Goal: Communication & Community: Answer question/provide support

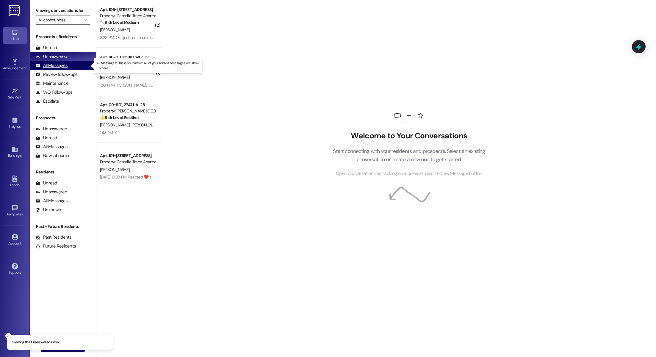
click at [70, 65] on div "All Messages (undefined)" at bounding box center [63, 65] width 66 height 9
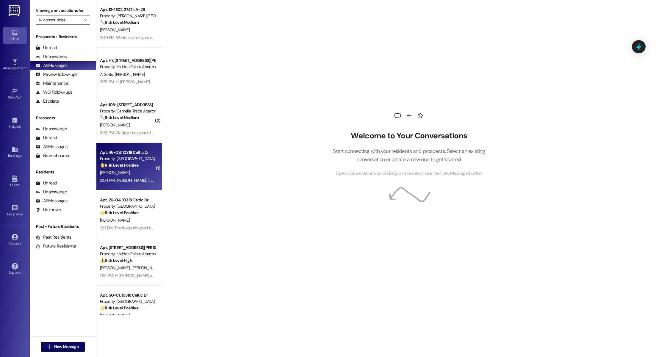
click at [118, 157] on div "Property: [GEOGRAPHIC_DATA] Apartments" at bounding box center [127, 159] width 55 height 6
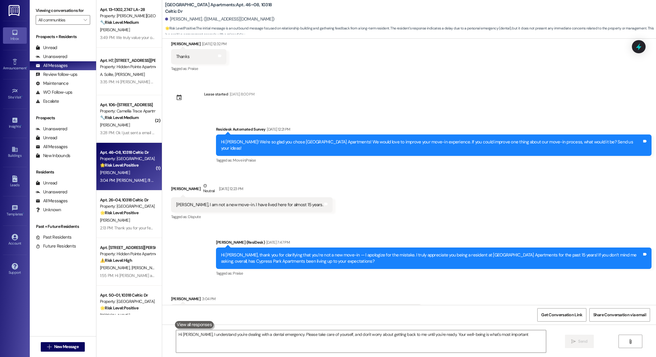
type textarea "Hi [PERSON_NAME], I understand you're dealing with a dental emergency. Please t…"
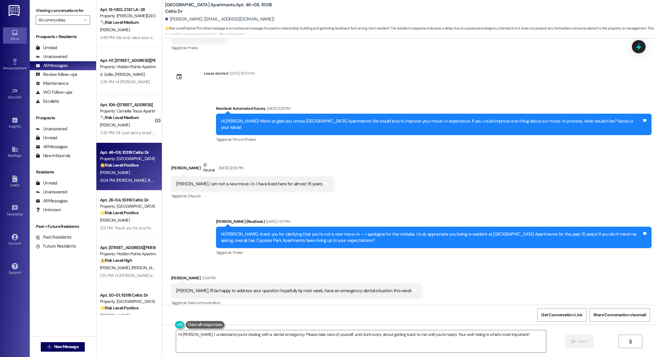
scroll to position [148, 0]
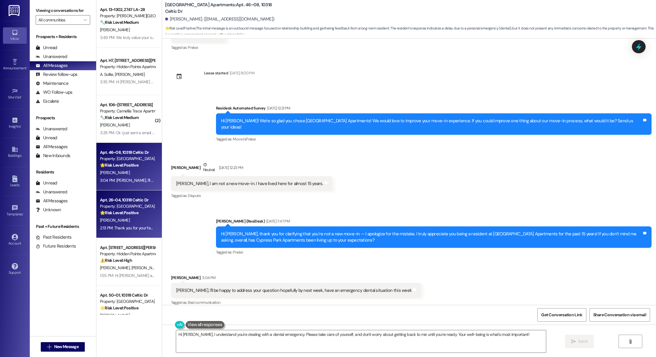
click at [103, 204] on div "Property: [GEOGRAPHIC_DATA] Apartments" at bounding box center [127, 206] width 55 height 6
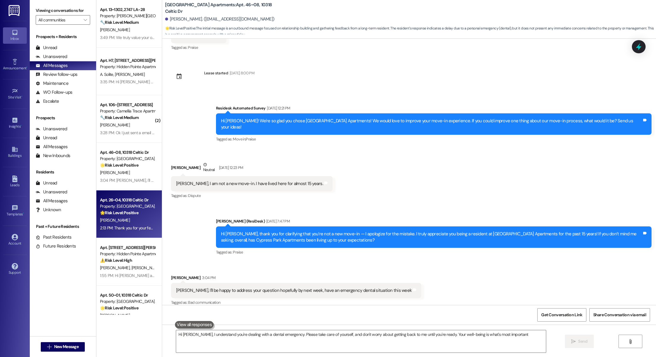
type textarea "Hi [PERSON_NAME], I understand you're dealing with a dental emergency. Please t…"
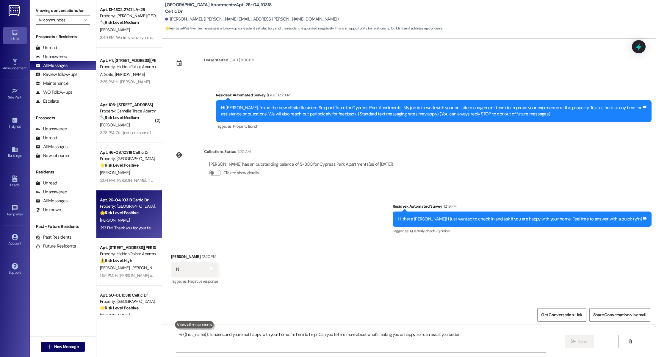
type textarea "Hi {{first_name}}, I understand you're not happy with your home. I'm here to he…"
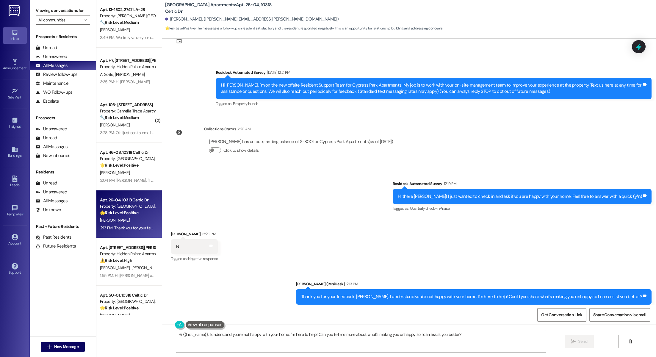
scroll to position [36, 0]
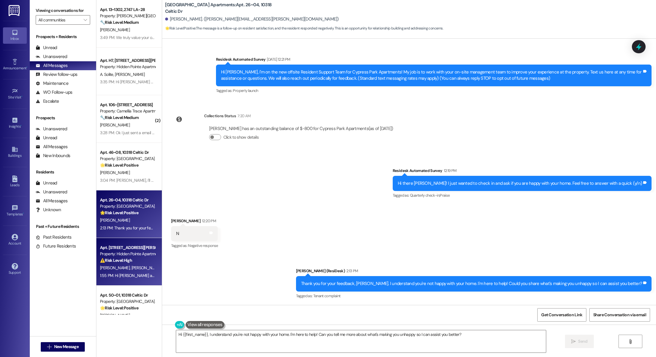
click at [111, 261] on strong "⚠️ Risk Level: High" at bounding box center [116, 260] width 32 height 5
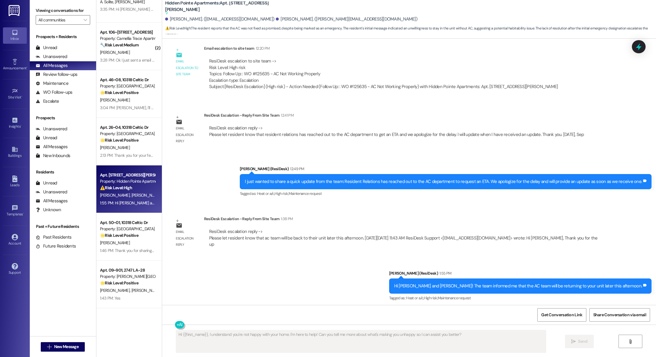
scroll to position [73, 0]
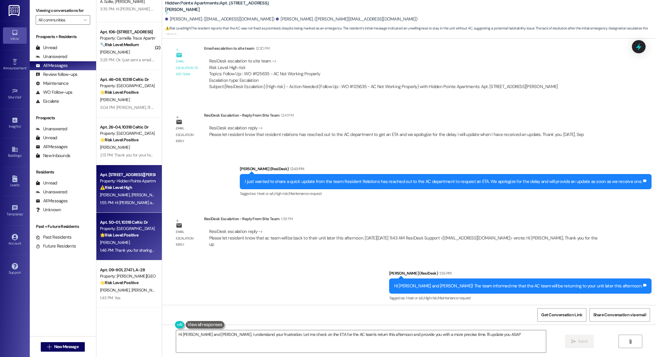
type textarea "Hi [PERSON_NAME] and [PERSON_NAME], I understand your frustration. Let me check…"
click at [110, 237] on strong "🌟 Risk Level: Positive" at bounding box center [119, 234] width 38 height 5
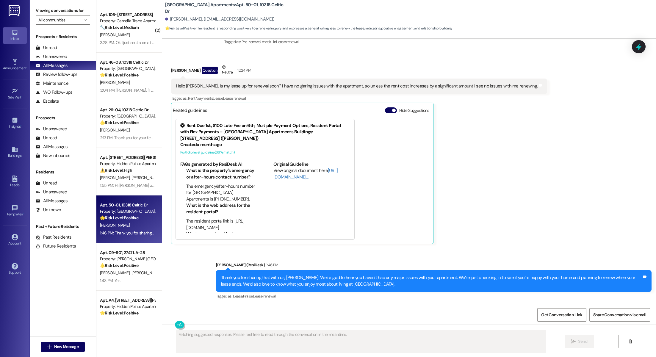
scroll to position [139, 0]
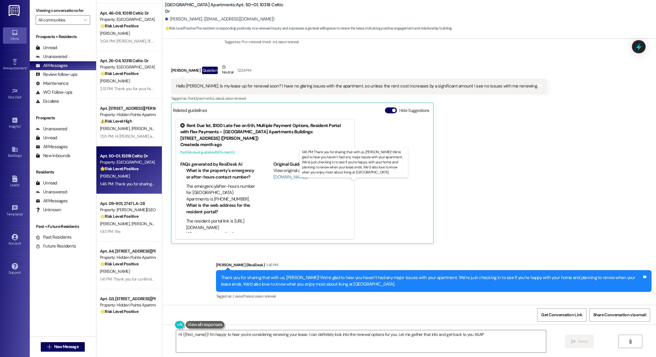
type textarea "Hi {{first_name}}! I'm happy to hear you're considering renewing your lease. I …"
drag, startPoint x: 494, startPoint y: 173, endPoint x: 487, endPoint y: 173, distance: 6.6
click at [494, 173] on div "[PERSON_NAME] Question Neutral 12:24 PM Hello [PERSON_NAME]. Is my lease up for…" at bounding box center [359, 154] width 376 height 180
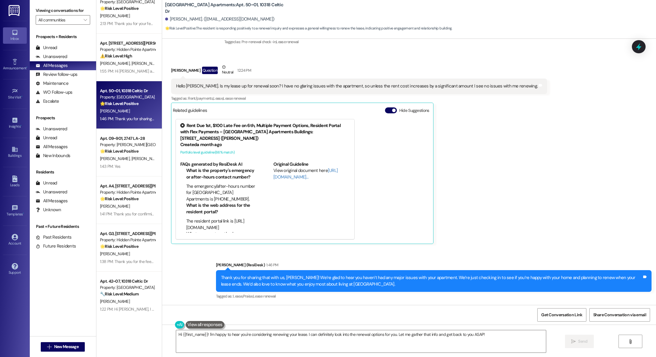
scroll to position [248, 0]
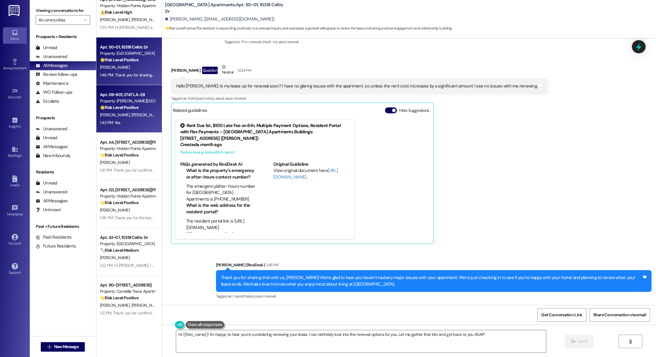
click at [134, 105] on div "🌟 Risk Level: Positive The resident responded positively to a check-in message …" at bounding box center [127, 107] width 55 height 6
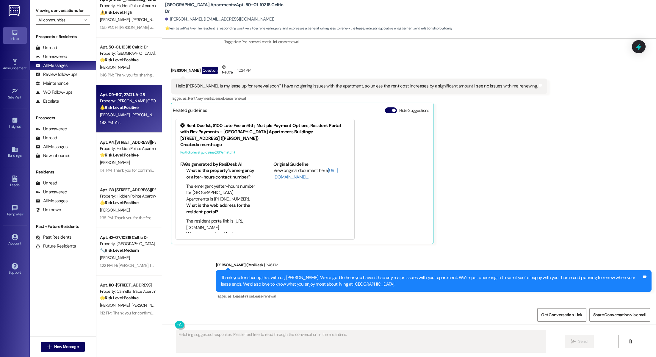
scroll to position [0, 0]
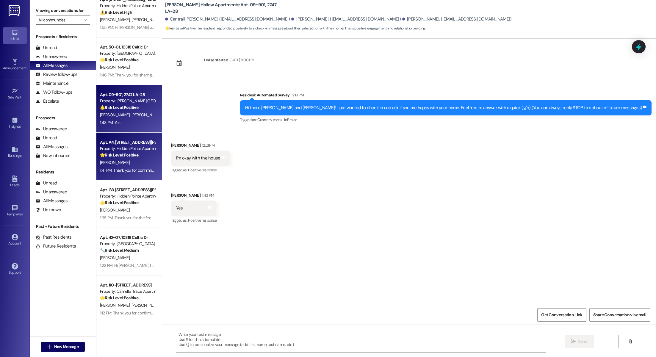
click at [104, 154] on strong "🌟 Risk Level: Positive" at bounding box center [119, 154] width 38 height 5
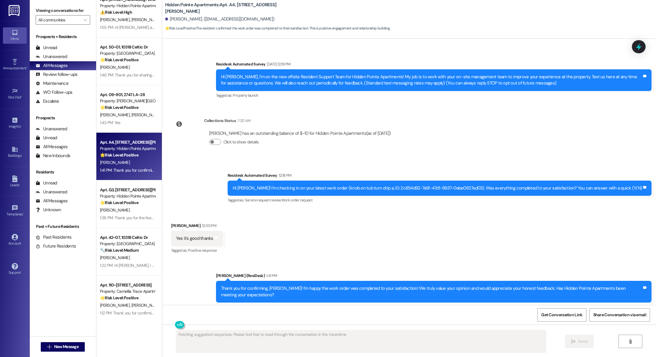
scroll to position [42, 0]
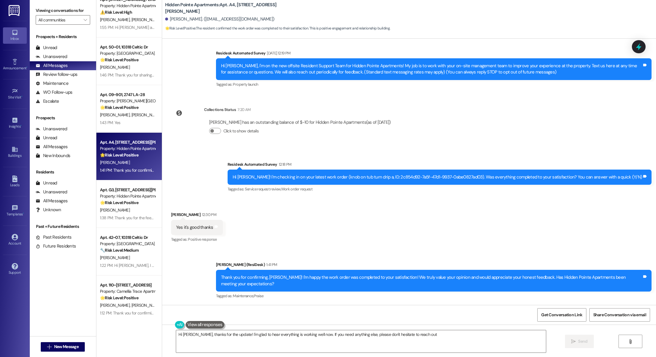
type textarea "Hi [PERSON_NAME], thanks for the update! I'm glad to hear everything is working…"
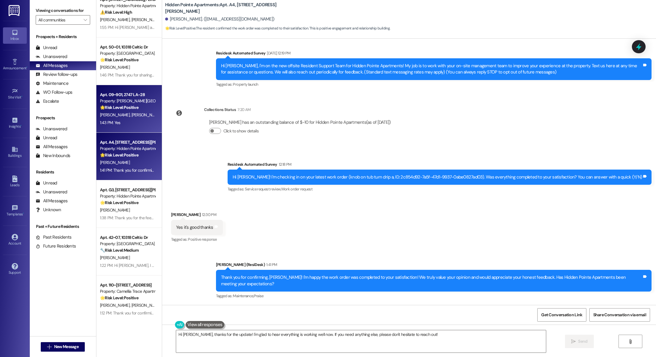
click at [101, 112] on span "[PERSON_NAME]" at bounding box center [116, 114] width 32 height 5
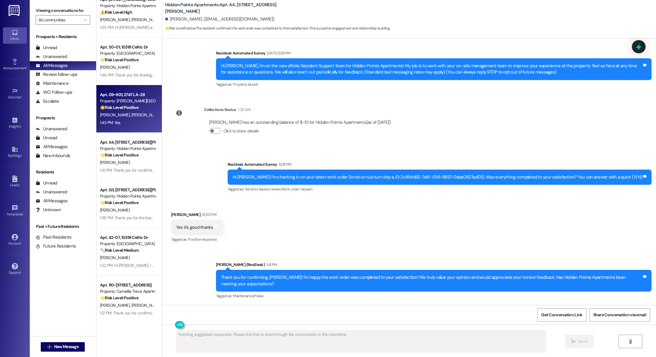
scroll to position [0, 0]
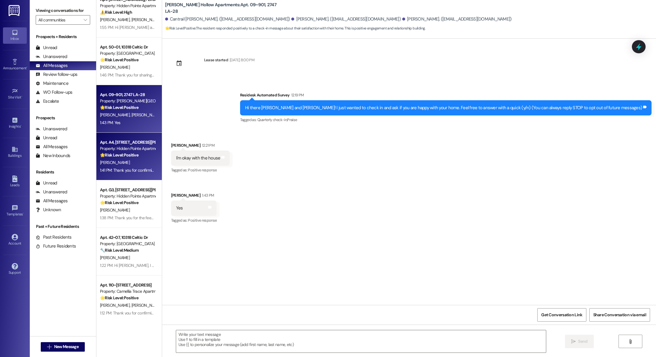
click at [122, 150] on div "Property: Hidden Pointe Apartments" at bounding box center [127, 149] width 55 height 6
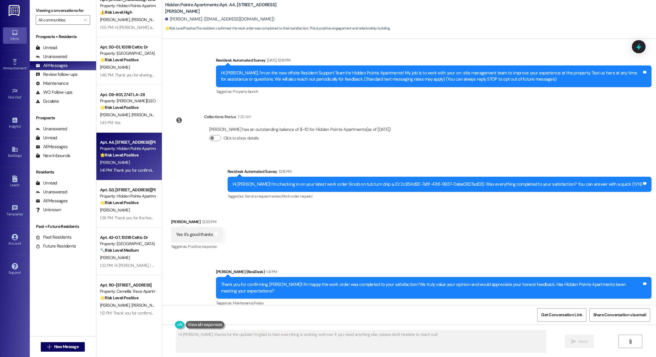
scroll to position [42, 0]
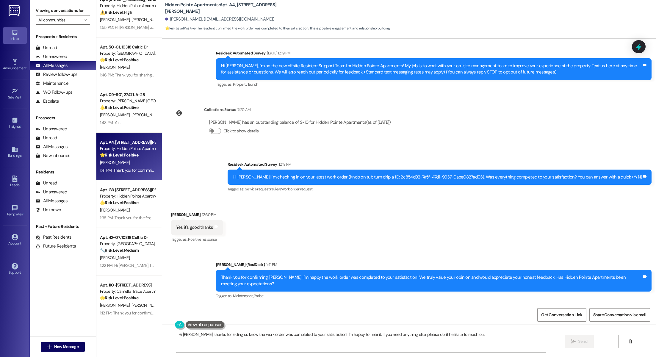
type textarea "Hi [PERSON_NAME], thanks for letting us know the work order was completed to yo…"
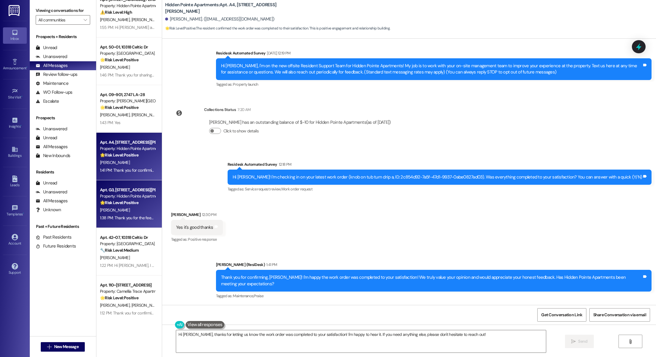
click at [108, 198] on div "Property: Hidden Pointe Apartments" at bounding box center [127, 196] width 55 height 6
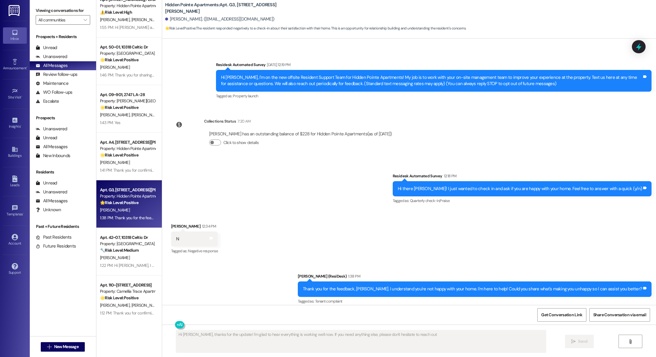
type textarea "Hi [PERSON_NAME], thanks for the update! I'm glad to hear everything is working…"
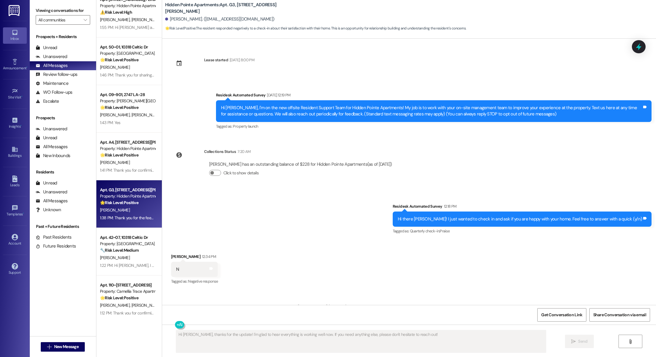
scroll to position [36, 0]
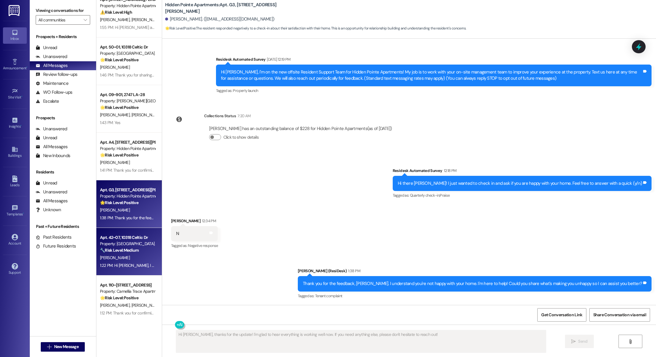
click at [111, 234] on div "Apt. 42~07, 10318 Celtic Dr" at bounding box center [127, 237] width 55 height 6
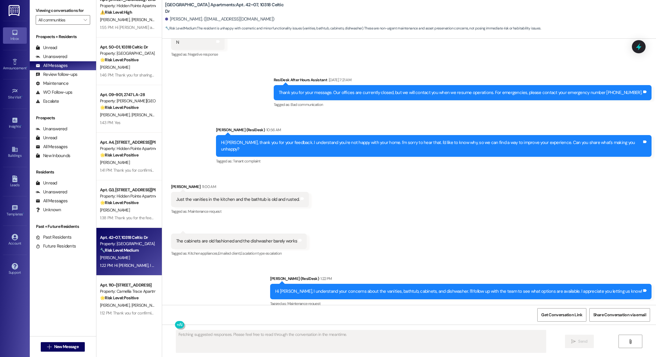
scroll to position [240, 0]
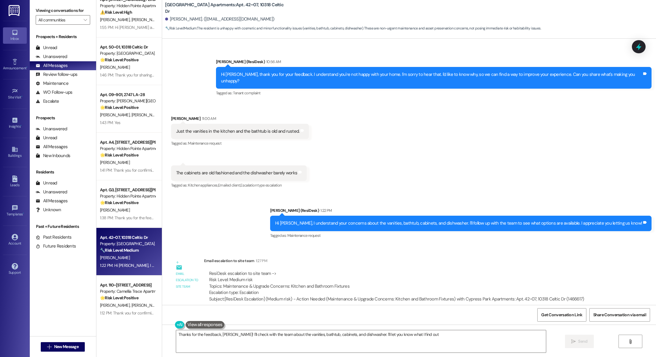
type textarea "Thanks for the feedback, [PERSON_NAME]! I'll check with the team about the vani…"
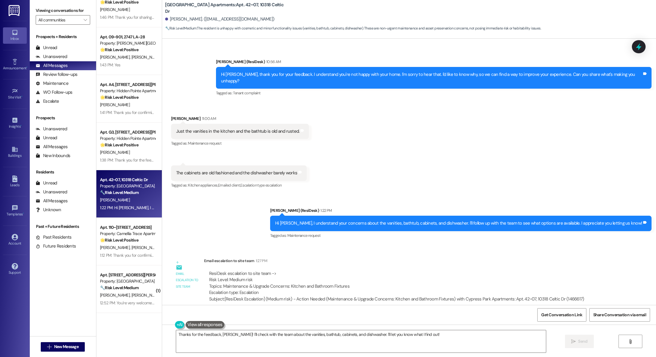
scroll to position [338, 0]
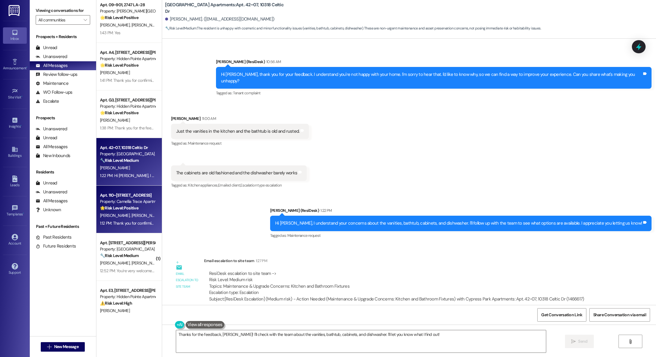
click at [121, 199] on div "Property: Camellia Trace Apartments" at bounding box center [127, 201] width 55 height 6
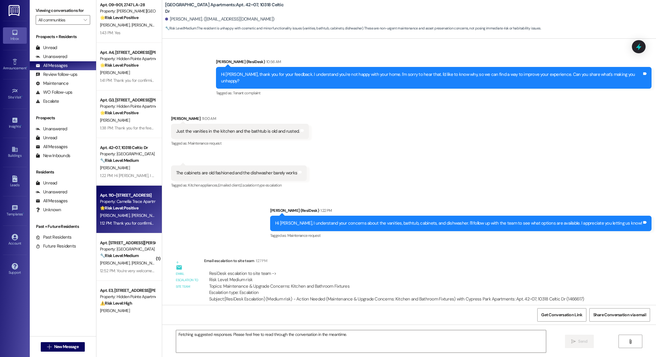
scroll to position [0, 0]
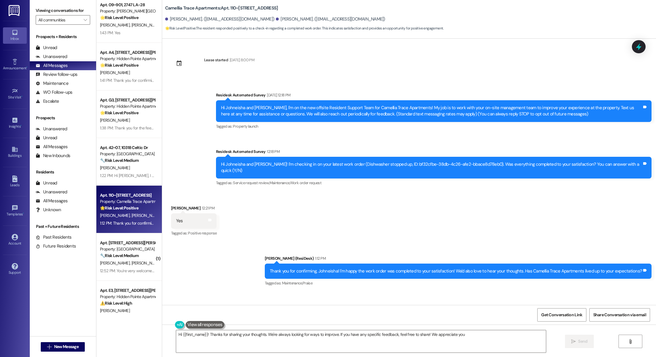
type textarea "Hi {{first_name}}! Thanks for sharing your thoughts. We're always looking for w…"
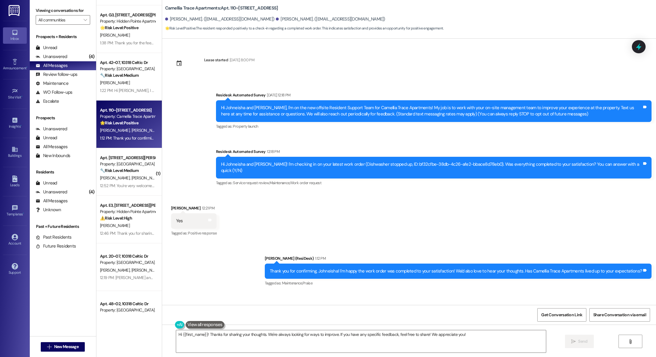
scroll to position [440, 0]
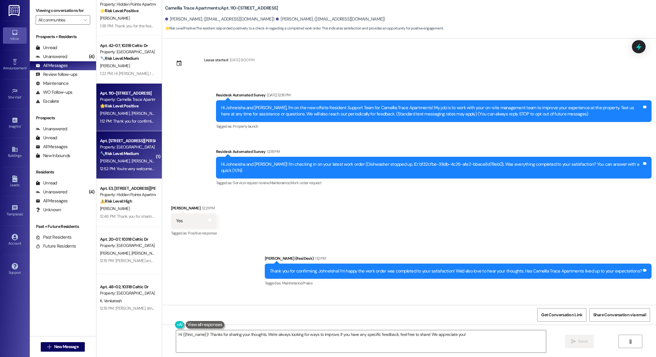
click at [131, 161] on span "[PERSON_NAME]" at bounding box center [146, 160] width 30 height 5
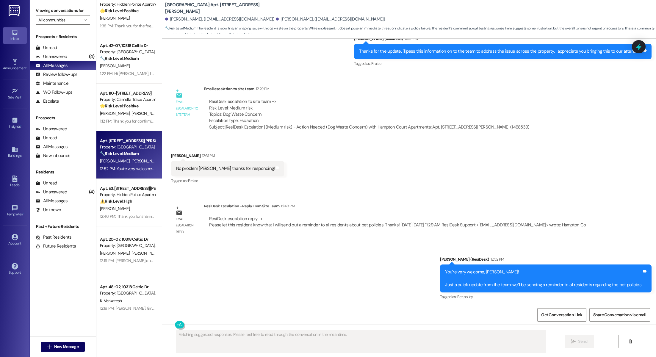
scroll to position [835, 0]
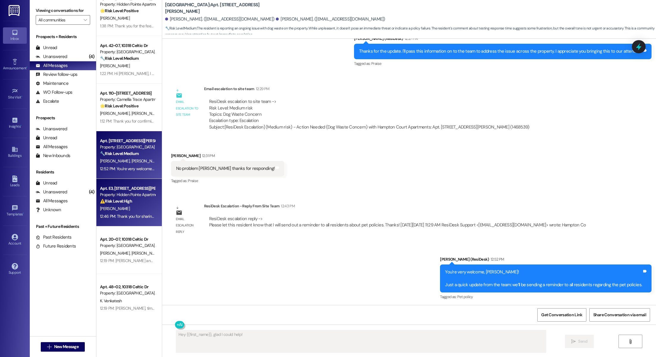
type textarea "Hey {{first_name}}, glad I could help! If"
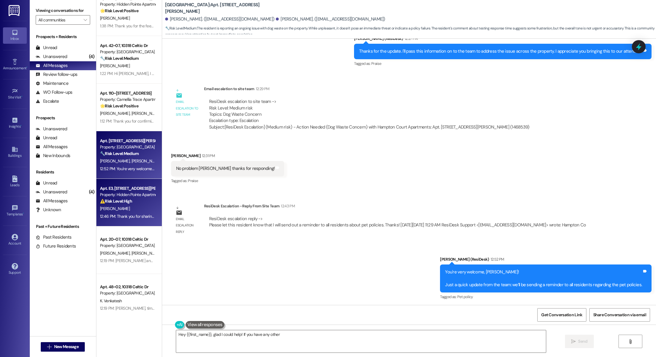
click at [132, 197] on div "Property: Hidden Pointe Apartments" at bounding box center [127, 195] width 55 height 6
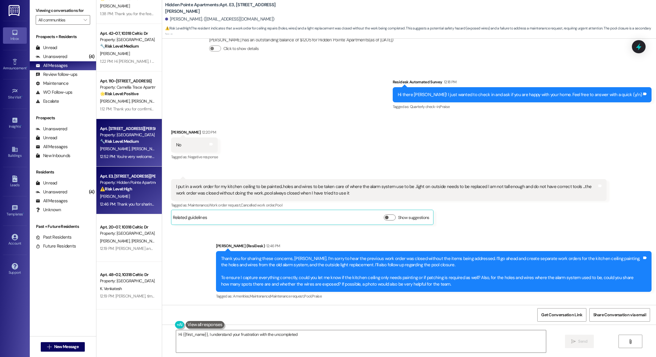
scroll to position [491, 0]
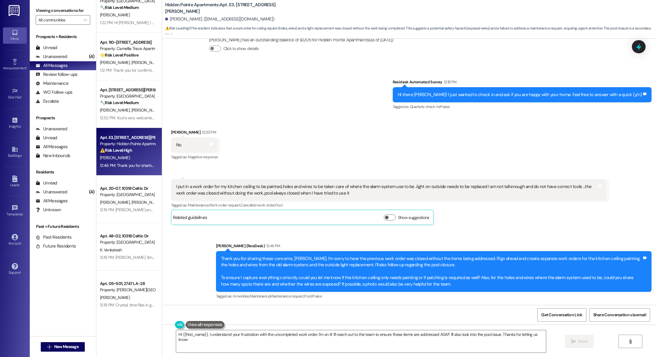
type textarea "Hi {{first_name}}, I understand your frustration with the uncompleted work orde…"
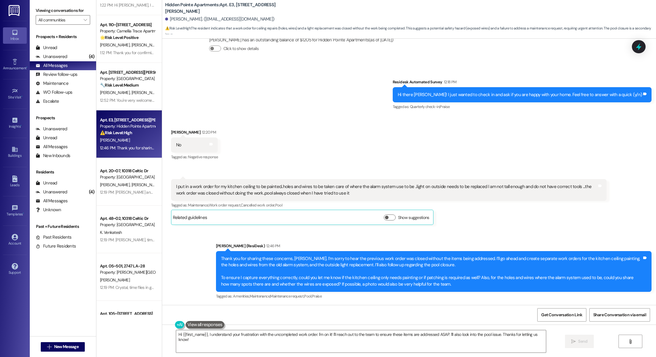
scroll to position [514, 0]
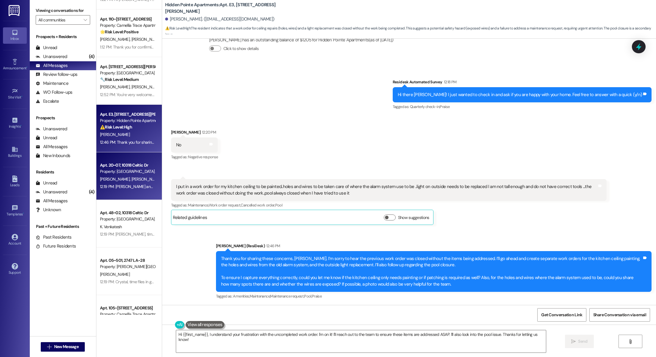
click at [118, 182] on div "[PERSON_NAME] [PERSON_NAME]" at bounding box center [127, 179] width 56 height 7
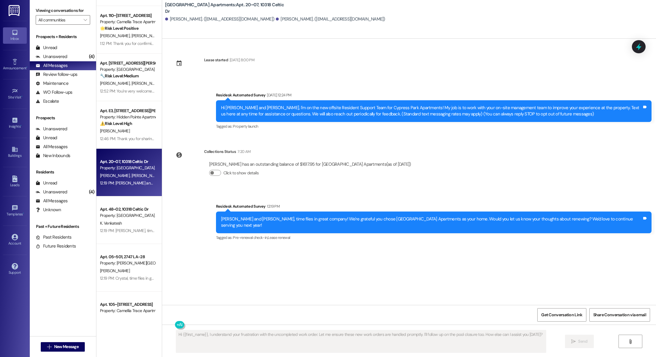
scroll to position [547, 0]
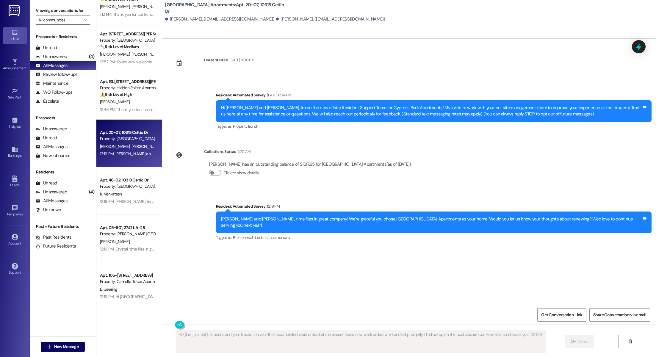
click at [118, 193] on div "Apt. 42~07, [STREET_ADDRESS] Property: [GEOGRAPHIC_DATA] Apartments 🔧 Risk Leve…" at bounding box center [128, 157] width 65 height 315
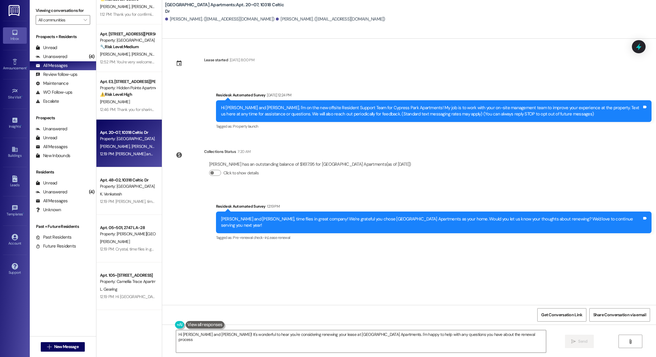
type textarea "Hi [PERSON_NAME] and [PERSON_NAME]! It's wonderful to hear you're considering r…"
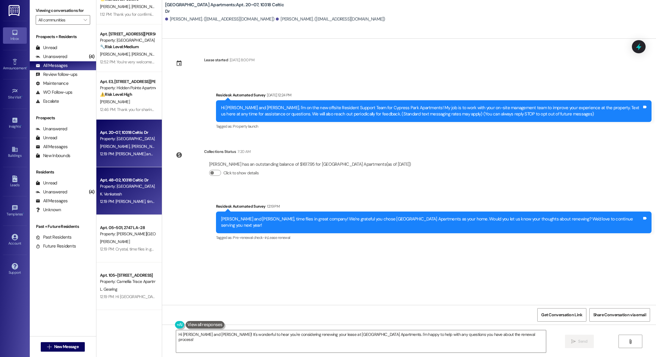
click at [107, 179] on div "Apt. 48~02, 10318 Celtic Dr" at bounding box center [127, 180] width 55 height 6
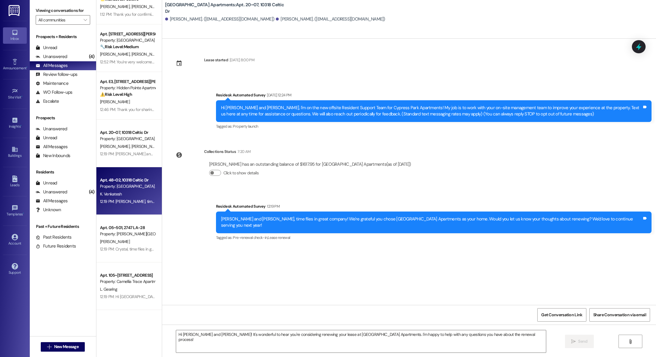
type textarea "Fetching suggested responses. Please feel free to read through the conversation…"
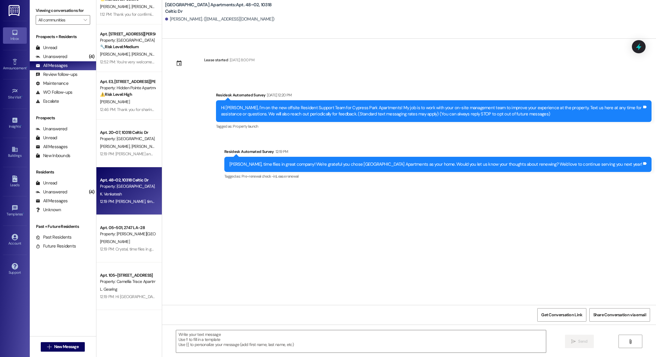
type textarea "Fetching suggested responses. Please feel free to read through the conversation…"
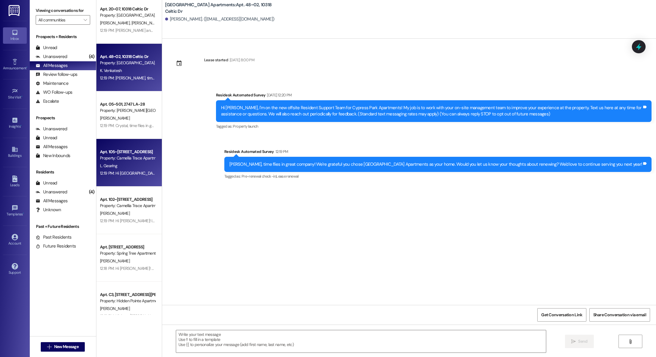
scroll to position [697, 0]
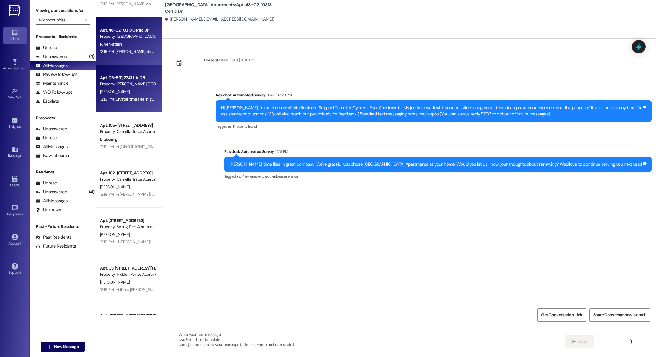
click at [130, 103] on div "12:19 PM: Crystal, time flies in great company! We're grateful you chose [PERSO…" at bounding box center [127, 99] width 56 height 7
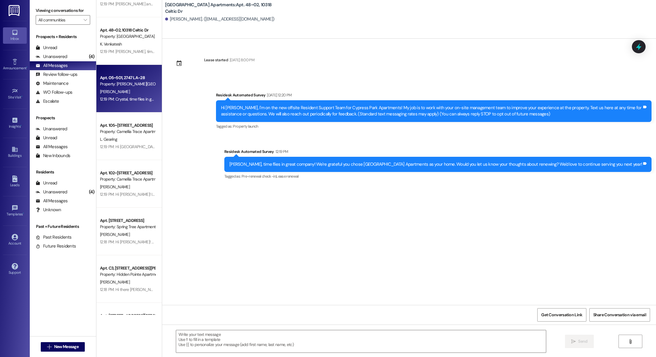
type textarea "Fetching suggested responses. Please feel free to read through the conversation…"
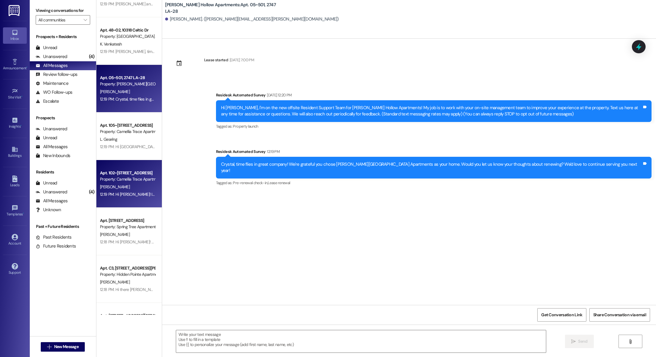
click at [121, 175] on div "Apt. 102~[STREET_ADDRESS]" at bounding box center [127, 173] width 55 height 6
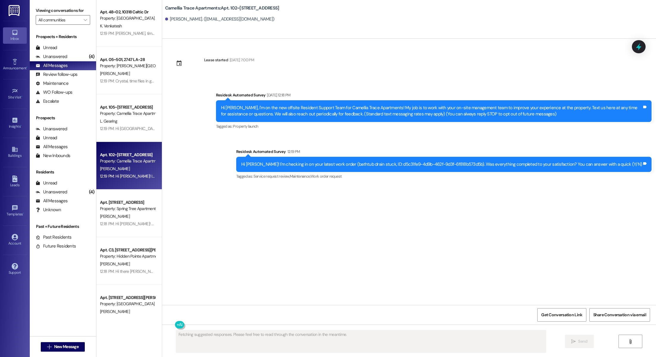
scroll to position [729, 0]
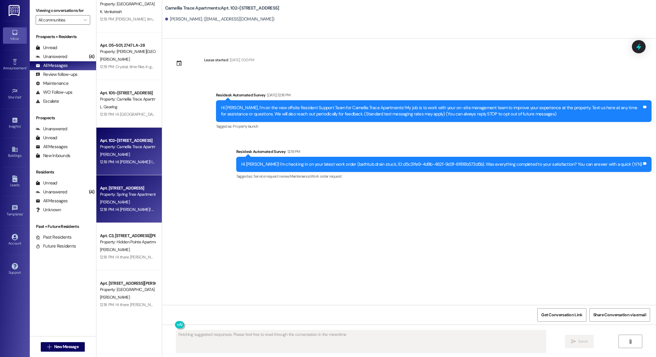
click at [126, 181] on div "Apt. [STREET_ADDRESS] Property: Spring Tree Apartments [PERSON_NAME] 12:18 PM: …" at bounding box center [128, 199] width 65 height 48
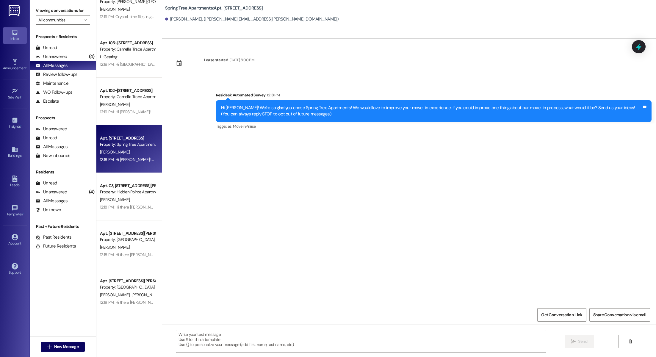
scroll to position [797, 0]
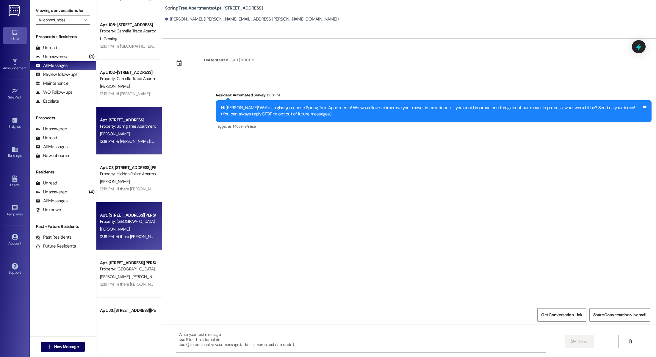
click at [124, 213] on div "Apt. [STREET_ADDRESS][PERSON_NAME]" at bounding box center [127, 215] width 55 height 6
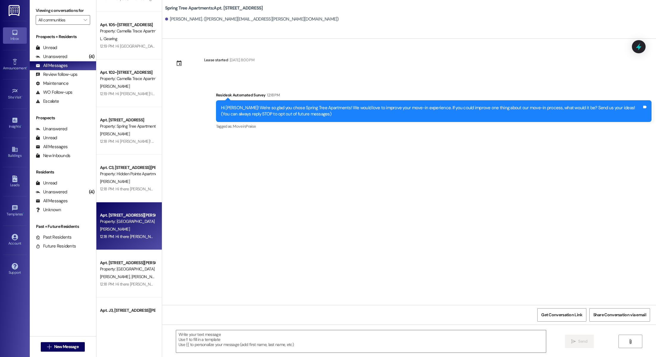
type textarea "Fetching suggested responses. Please feel free to read through the conversation…"
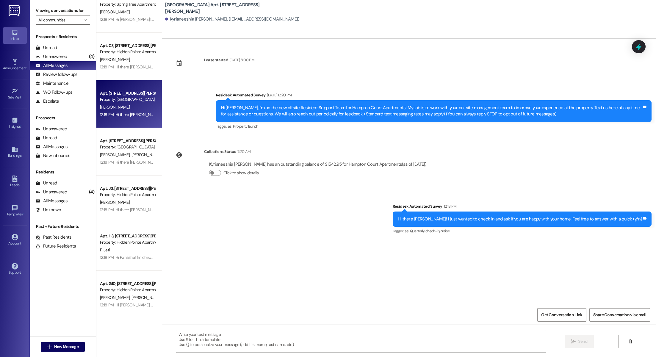
scroll to position [923, 0]
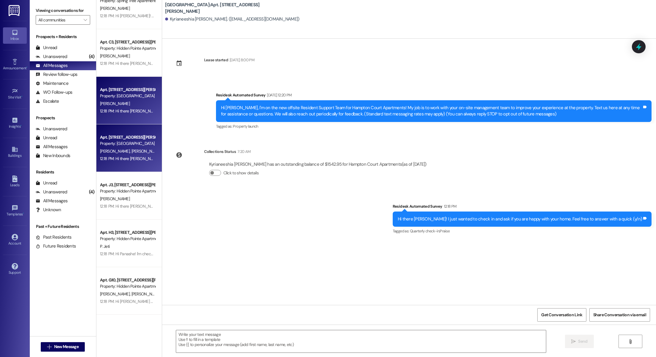
click at [131, 151] on span "[PERSON_NAME]" at bounding box center [146, 150] width 30 height 5
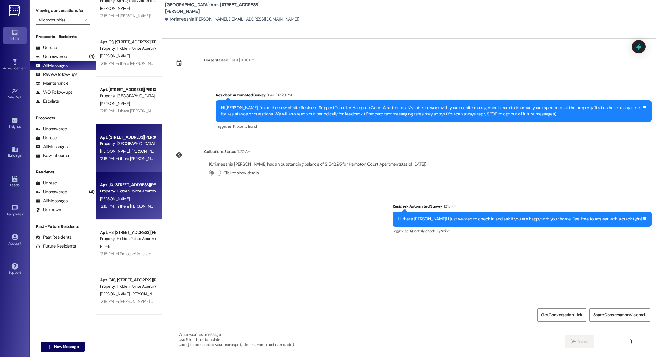
type textarea "Fetching suggested responses. Please feel free to read through the conversation…"
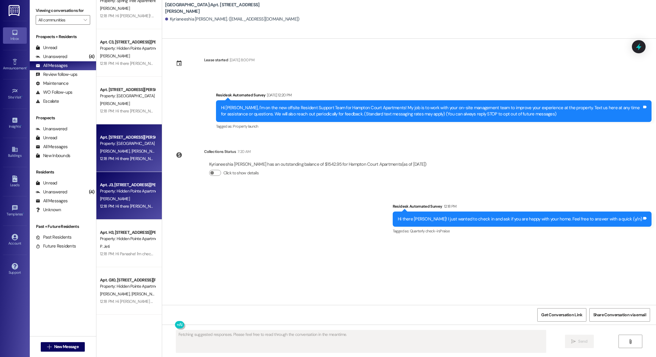
click at [127, 193] on div "Property: Hidden Pointe Apartments" at bounding box center [127, 191] width 55 height 6
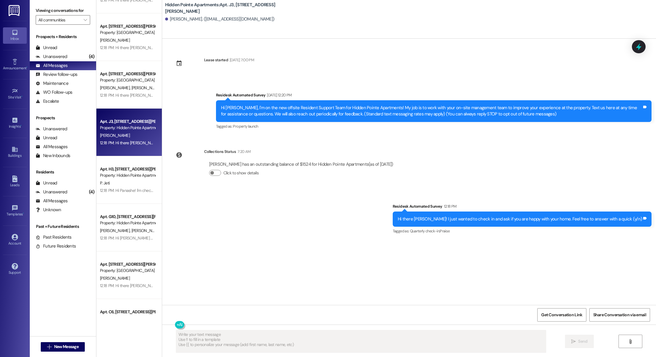
scroll to position [1014, 0]
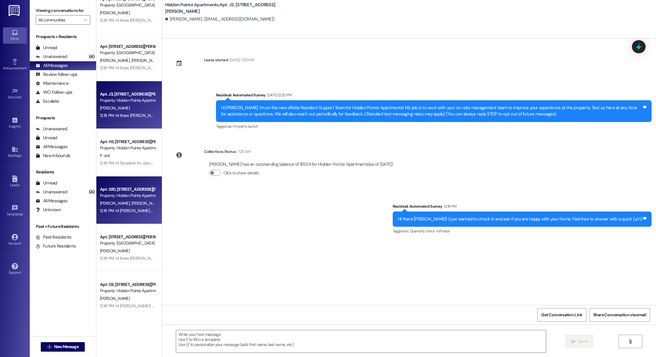
click at [124, 193] on div "Property: Hidden Pointe Apartments" at bounding box center [127, 196] width 55 height 6
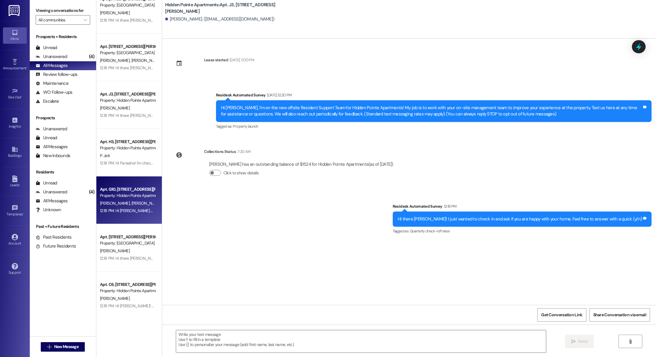
type textarea "Fetching suggested responses. Please feel free to read through the conversation…"
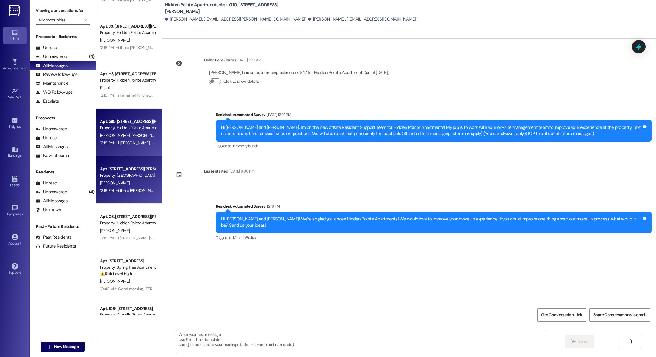
scroll to position [1187, 0]
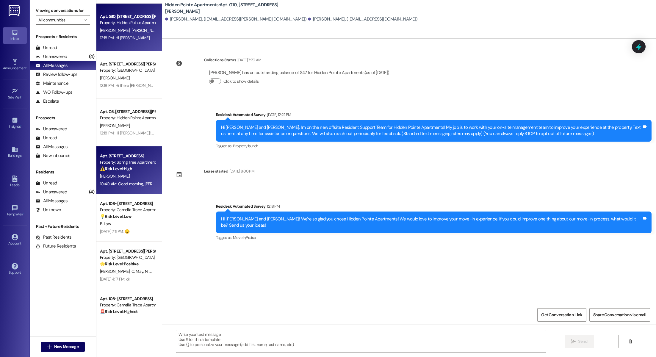
click at [120, 172] on div "⚠️ Risk Level: High The resident indicates they will be bringing a money order …" at bounding box center [127, 169] width 55 height 6
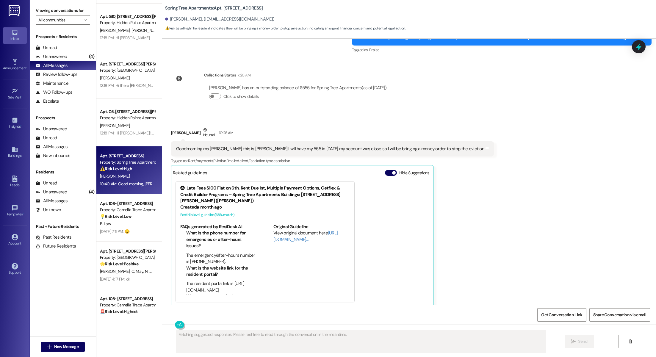
scroll to position [695, 0]
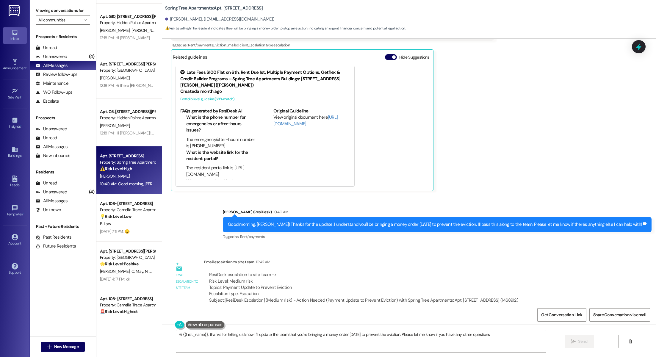
type textarea "Hi {{first_name}}, thanks for letting us know! I'll update the team that you're…"
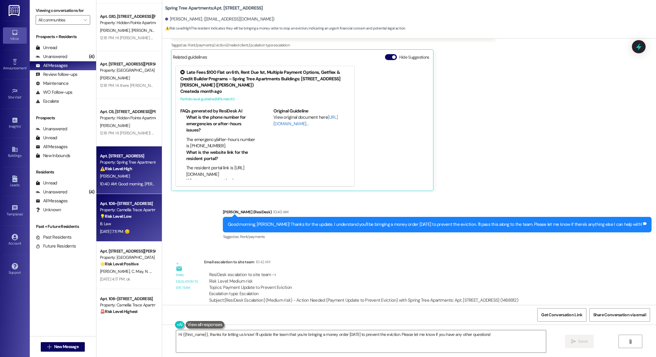
click at [136, 223] on div "B. Law" at bounding box center [127, 223] width 56 height 7
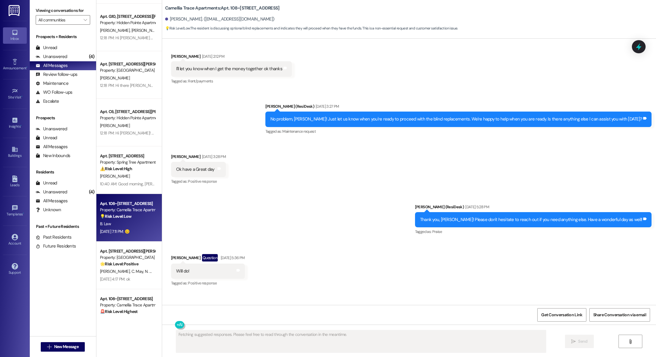
scroll to position [3738, 0]
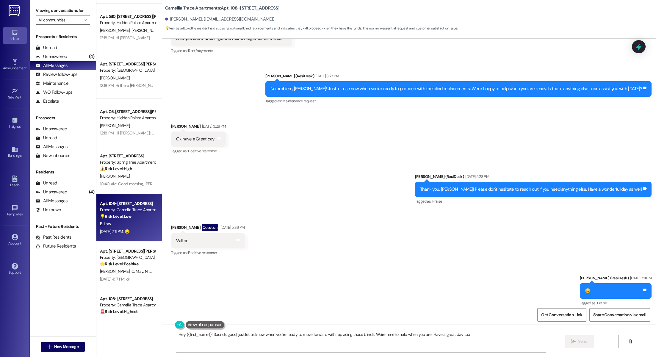
type textarea "Hey {{first_name}}! Sounds good, just let us know when you're ready to move for…"
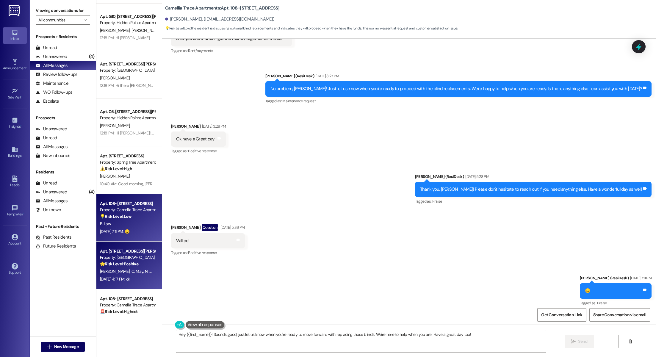
click at [123, 251] on div "Apt. [STREET_ADDRESS][PERSON_NAME]" at bounding box center [127, 251] width 55 height 6
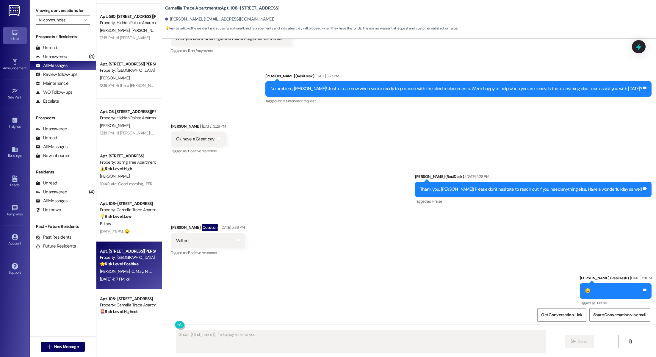
scroll to position [37, 0]
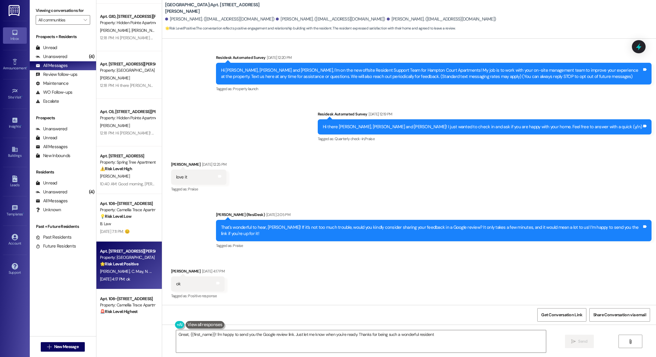
type textarea "Great, {{first_name}}! I'm happy to send you the Google review link. Just let m…"
click at [570, 318] on span "Get Conversation Link" at bounding box center [561, 315] width 43 height 13
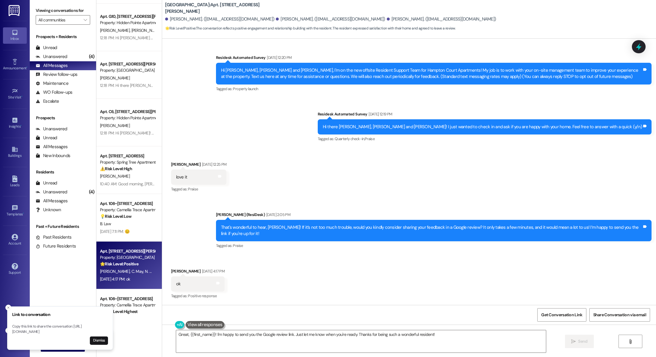
drag, startPoint x: 13, startPoint y: 327, endPoint x: 48, endPoint y: 337, distance: 36.2
click at [48, 334] on p "Copy this link to share the conversation: [URL][DOMAIN_NAME]" at bounding box center [60, 329] width 96 height 10
copy p "[URL][DOMAIN_NAME]"
click at [273, 276] on div "Received via SMS [PERSON_NAME] [DATE] 4:17 PM ok Tags and notes Tagged as: Posi…" at bounding box center [409, 280] width 494 height 50
click at [387, 266] on div "Received via SMS [PERSON_NAME] [DATE] 4:17 PM ok Tags and notes Tagged as: Posi…" at bounding box center [409, 280] width 494 height 50
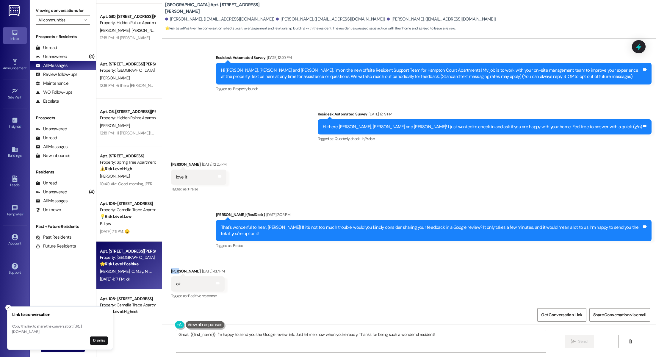
click at [387, 266] on div "Received via SMS [PERSON_NAME] [DATE] 4:17 PM ok Tags and notes Tagged as: Posi…" at bounding box center [409, 280] width 494 height 50
click at [360, 267] on div "Received via SMS [PERSON_NAME] [DATE] 4:17 PM ok Tags and notes Tagged as: Posi…" at bounding box center [409, 280] width 494 height 50
click at [343, 247] on div "Tagged as: Praise Click to highlight conversations about Praise" at bounding box center [434, 245] width 436 height 9
click at [345, 201] on div "Sent via SMS [PERSON_NAME] (ResiDesk) [DATE] 2:05 PM That's wonderful to hear, …" at bounding box center [409, 226] width 494 height 57
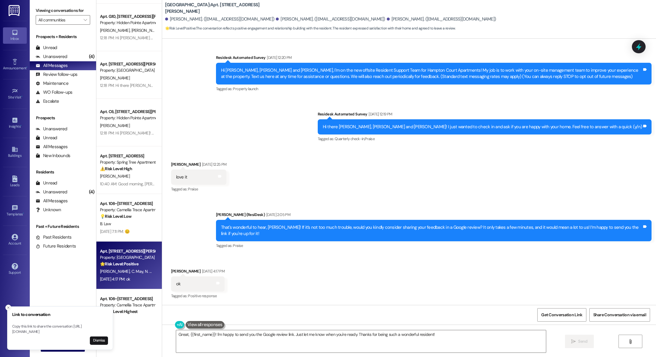
click at [10, 306] on icon "Close toast" at bounding box center [9, 308] width 4 height 4
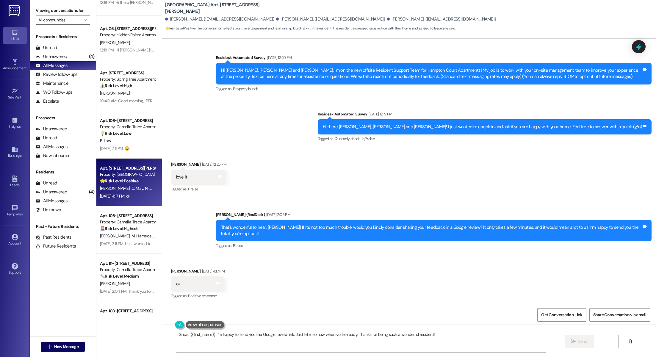
scroll to position [1276, 0]
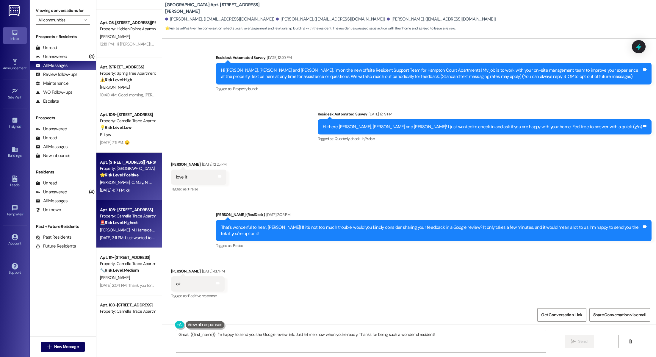
click at [131, 231] on span "M. Hamedella" at bounding box center [143, 229] width 24 height 5
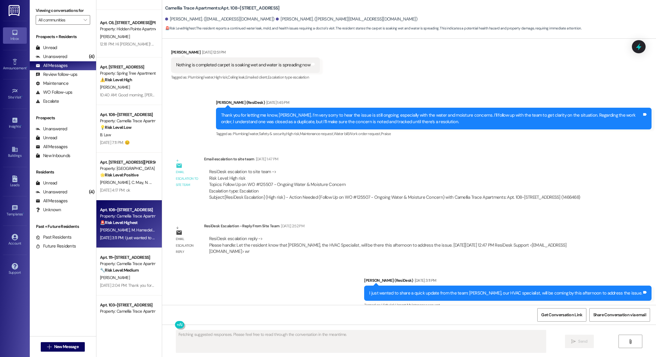
scroll to position [590, 0]
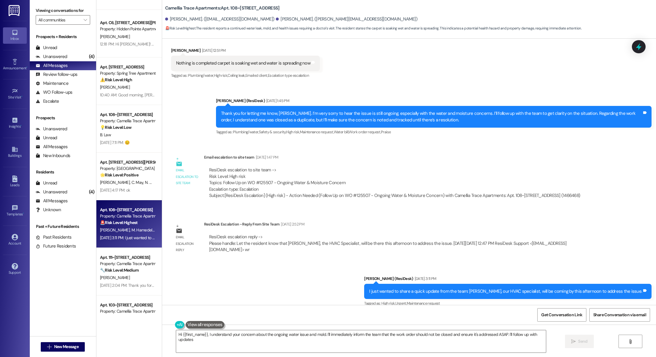
type textarea "Hi {{first_name}}, I understand your concern about the ongoing water issue and …"
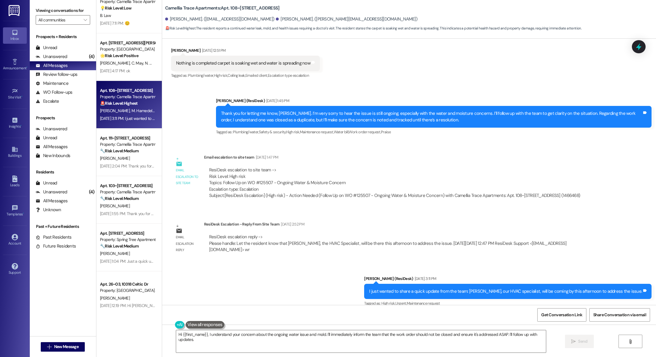
scroll to position [1404, 0]
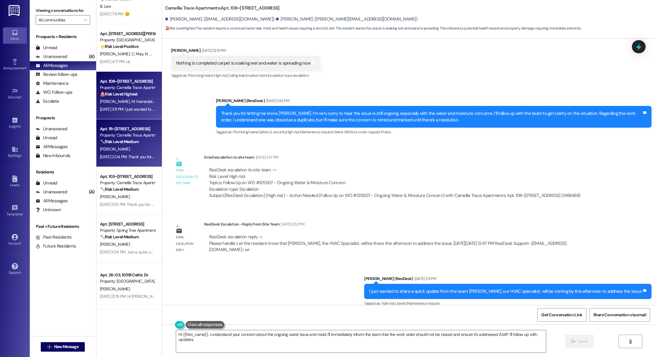
click at [118, 149] on div "[PERSON_NAME]" at bounding box center [127, 149] width 56 height 7
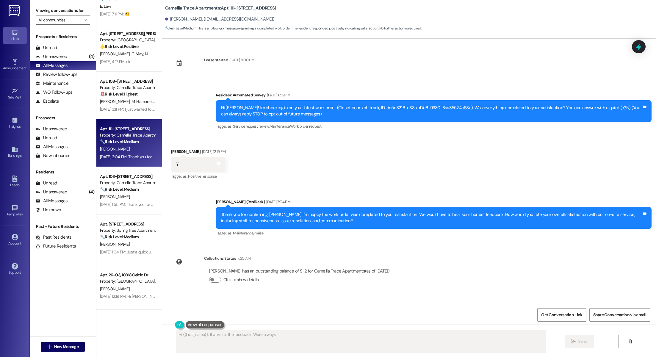
scroll to position [0, 0]
type textarea "Hi {{first_name}}, thanks for the feedback! We're always striving to improve. I…"
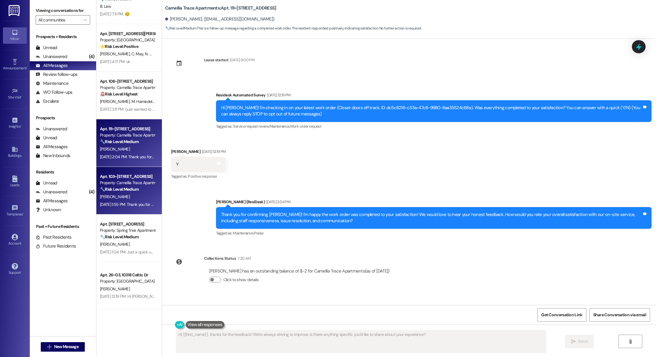
click at [120, 192] on strong "🔧 Risk Level: Medium" at bounding box center [119, 189] width 39 height 5
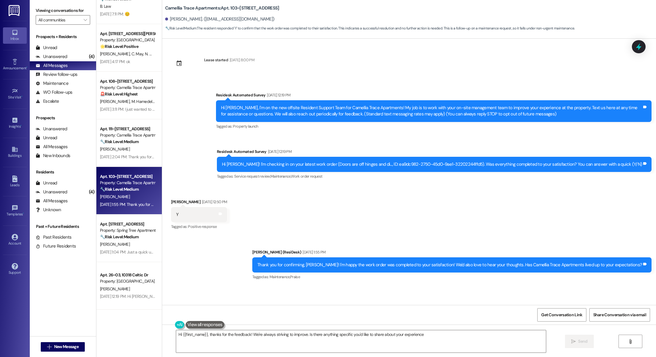
type textarea "Hi {{first_name}}, thanks for the feedback! We're always striving to improve. I…"
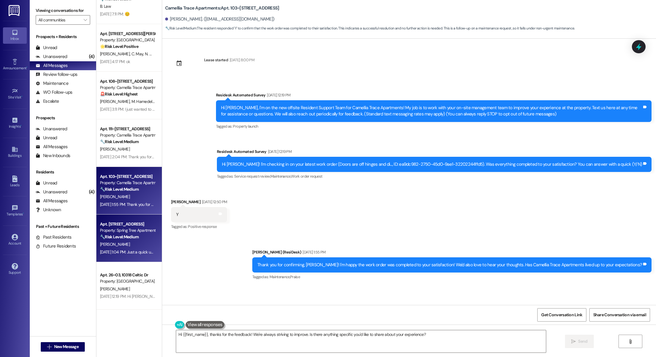
click at [112, 241] on div "[PERSON_NAME]" at bounding box center [127, 244] width 56 height 7
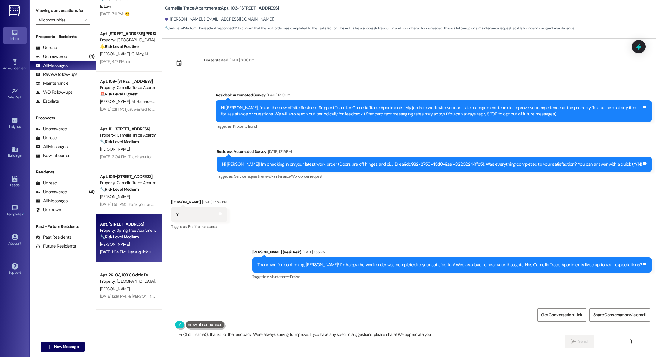
type textarea "Hi {{first_name}}, thanks for the feedback! We're always striving to improve. I…"
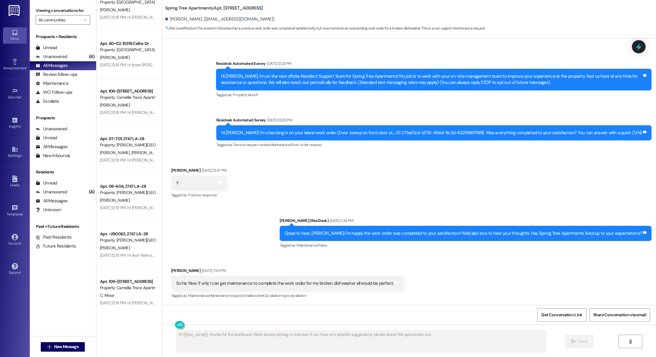
scroll to position [1606, 0]
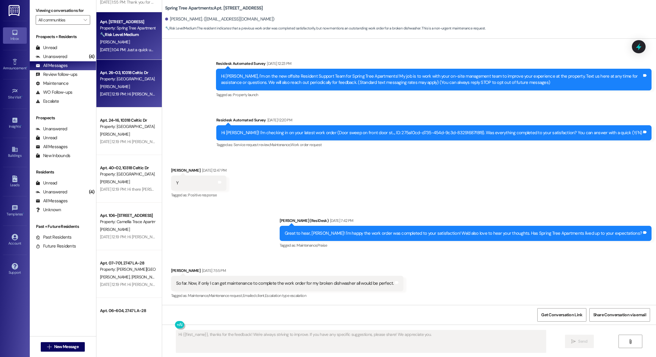
click at [126, 103] on div "Apt. 26~03, [STREET_ADDRESS] Property: [GEOGRAPHIC_DATA] Apartments [PERSON_NAM…" at bounding box center [128, 84] width 65 height 48
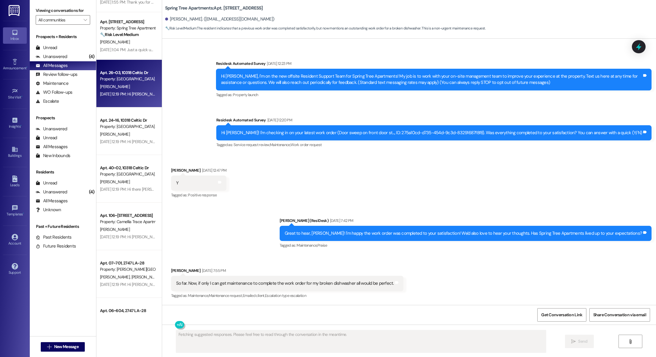
scroll to position [0, 0]
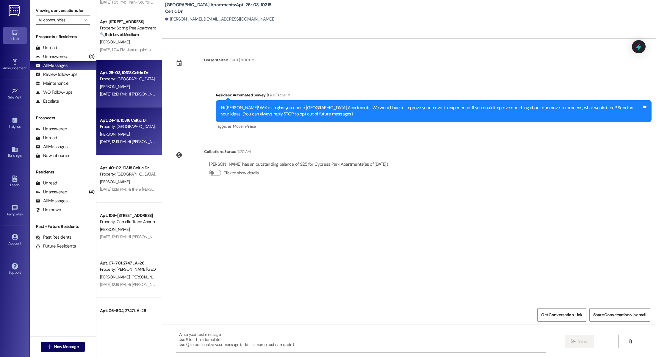
click at [129, 122] on div "Apt. 24~16, 10318 Celtic Dr" at bounding box center [127, 120] width 55 height 6
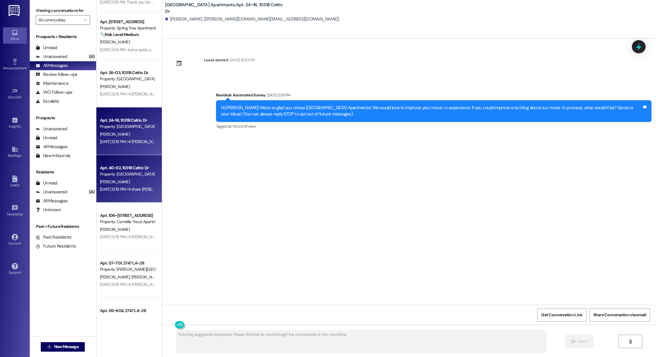
click at [116, 187] on div "[DATE] 12:19 PM: Hi there [PERSON_NAME]! I just wanted to check in and ask if y…" at bounding box center [226, 189] width 252 height 5
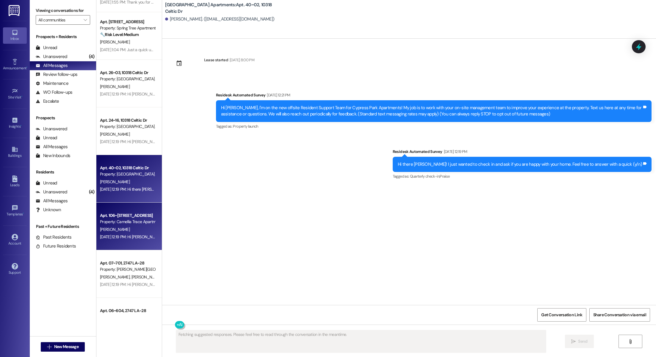
click at [112, 220] on div "Property: Camellia Trace Apartments" at bounding box center [127, 222] width 55 height 6
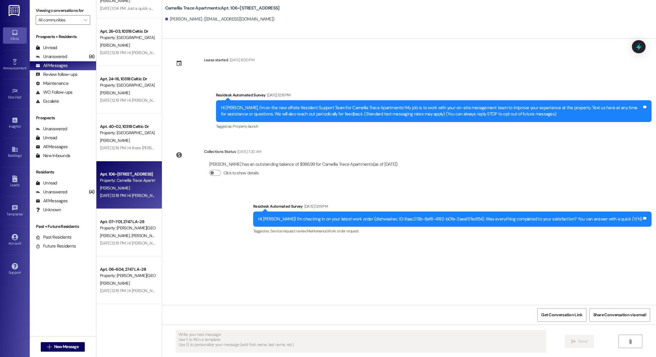
scroll to position [1685, 0]
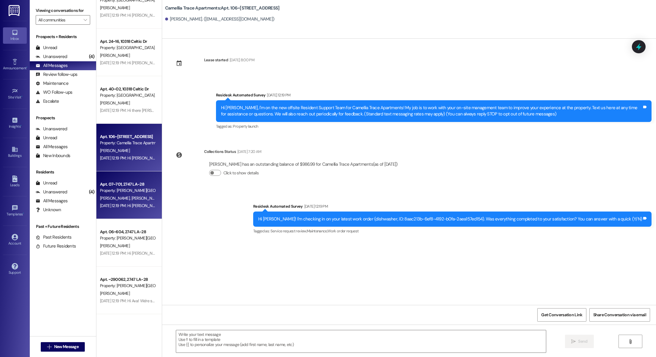
click at [112, 214] on div "Apt. 07~701, 2747 LA-28 Property: [PERSON_NAME][GEOGRAPHIC_DATA] Apartments [PE…" at bounding box center [128, 195] width 65 height 48
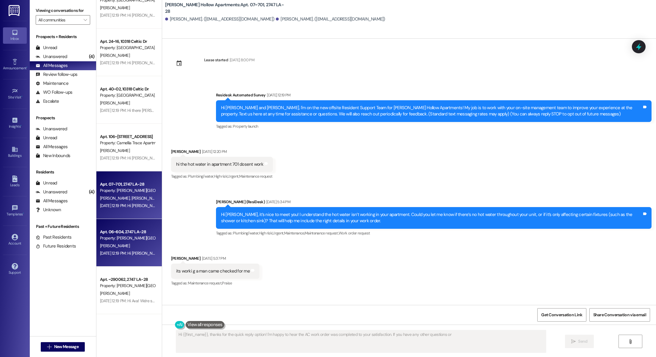
type textarea "Hi {{first_name}}, thanks for the quick reply option! I'm happy to hear the AC …"
click at [113, 234] on div "Apt. 06~604, 2747 LA-28" at bounding box center [127, 232] width 55 height 6
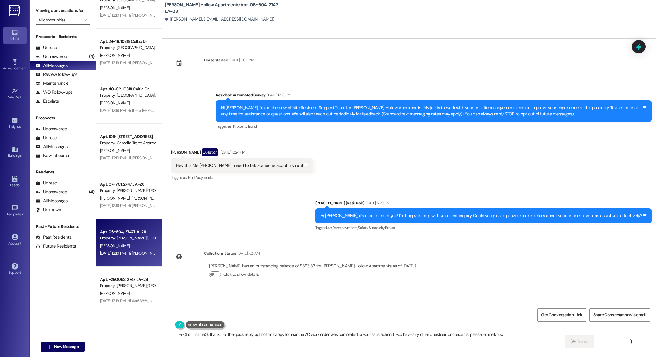
type textarea "Hi {{first_name}}, thanks for the quick reply option! I'm happy to hear the AC …"
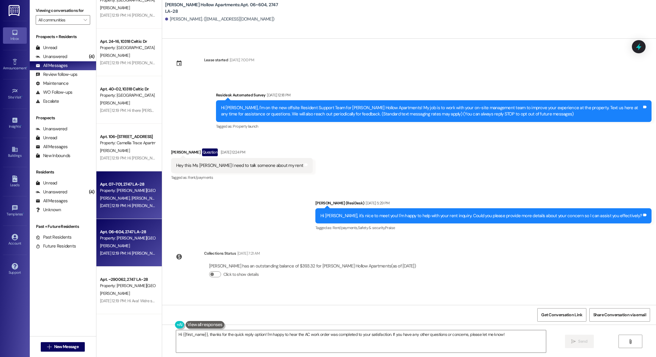
click at [121, 178] on div "Apt. 07~701, 2747 LA-28 Property: [PERSON_NAME][GEOGRAPHIC_DATA] Apartments [PE…" at bounding box center [128, 195] width 65 height 48
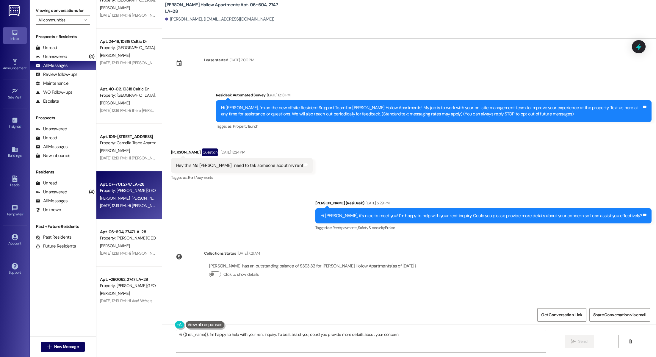
type textarea "Hi {{first_name}}, I'm happy to help with your rent inquiry. To best assist you…"
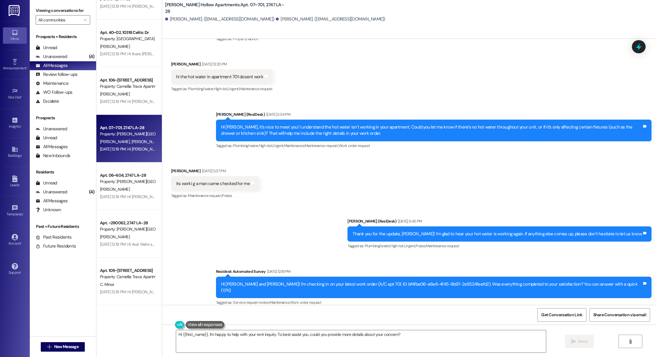
scroll to position [1747, 0]
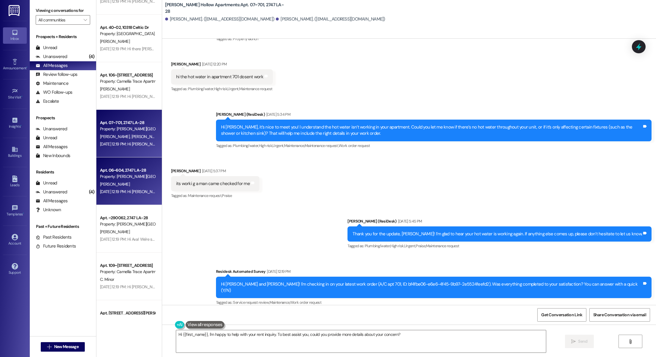
click at [122, 175] on div "Property: [PERSON_NAME][GEOGRAPHIC_DATA] Apartments" at bounding box center [127, 176] width 55 height 6
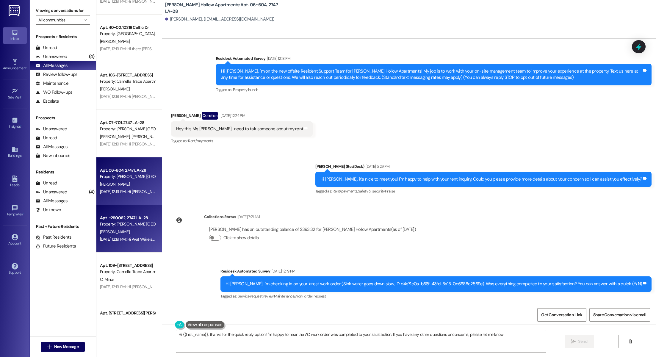
type textarea "Hi {{first_name}}, thanks for the quick reply option! I'm happy to hear the AC …"
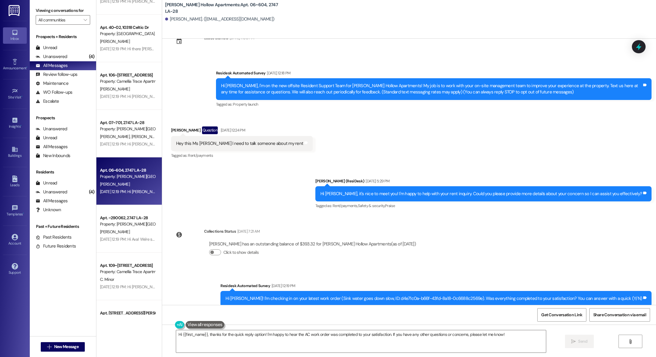
scroll to position [37, 0]
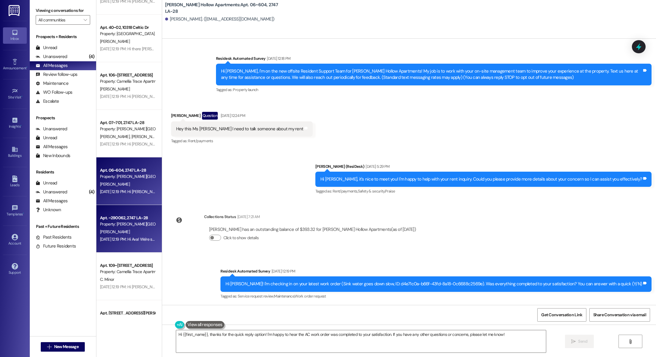
click at [132, 224] on div "Property: [PERSON_NAME][GEOGRAPHIC_DATA] Apartments" at bounding box center [127, 224] width 55 height 6
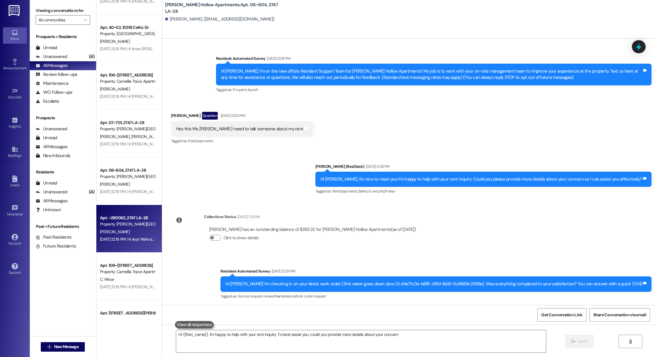
type textarea "Hi {{first_name}}, I'm happy to help with your rent inquiry. To best assist you…"
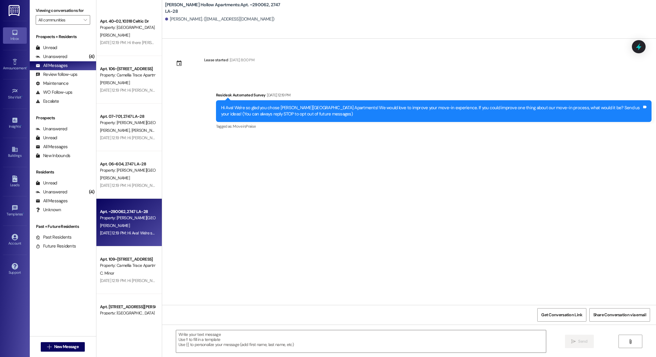
scroll to position [1864, 0]
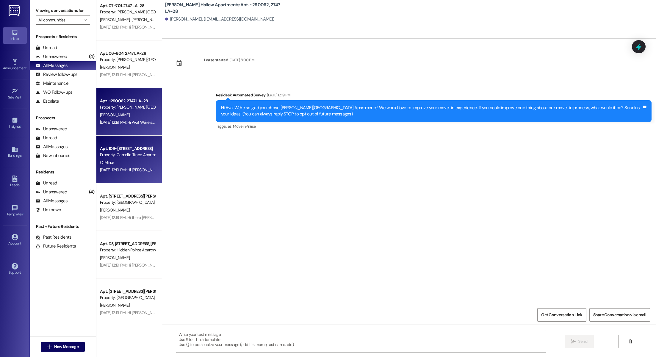
click at [112, 146] on div "Apt. 109~[STREET_ADDRESS]" at bounding box center [127, 149] width 55 height 6
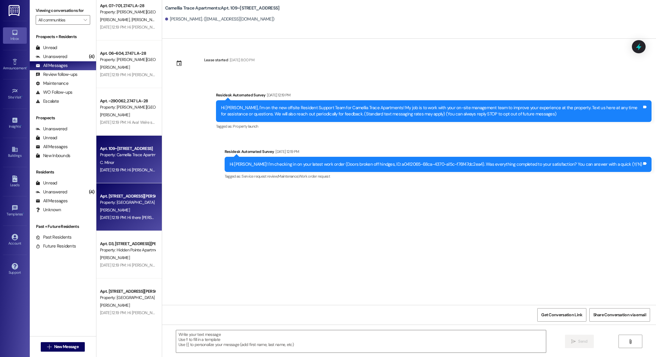
click at [136, 212] on div "[PERSON_NAME]" at bounding box center [127, 210] width 56 height 7
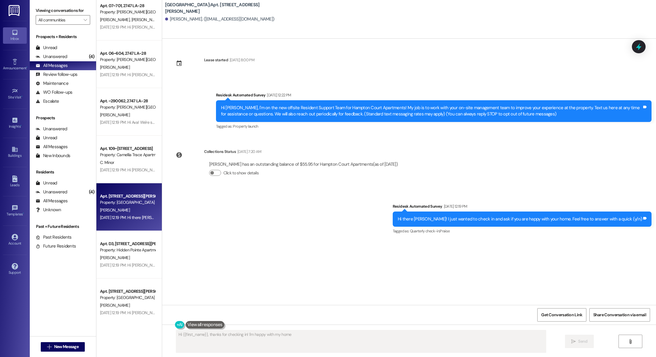
type textarea "Hi {{first_name}}, thanks for checking in! I'm happy with my home."
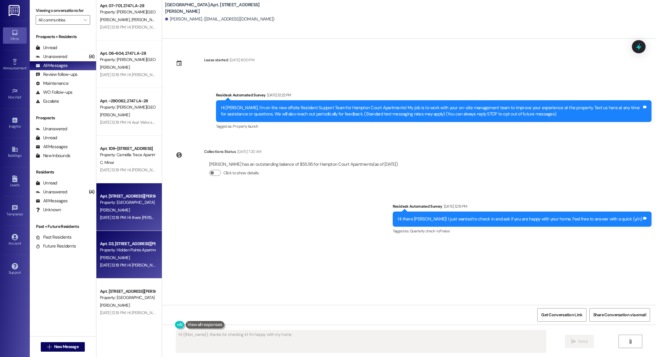
click at [119, 262] on div "[DATE] 12:19 PM: Hi [PERSON_NAME]! I'm checking in on your latest work order (T…" at bounding box center [127, 265] width 56 height 7
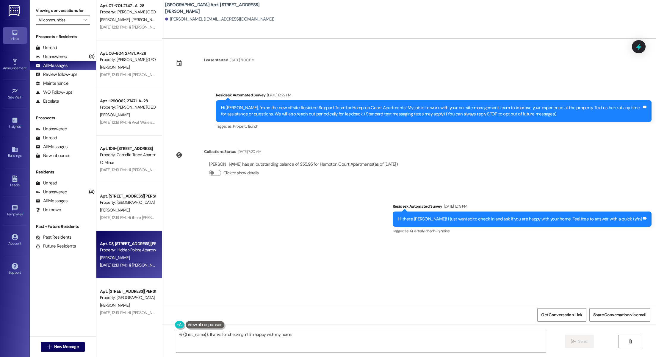
type textarea "Fetching suggested responses. Please feel free to read through the conversation…"
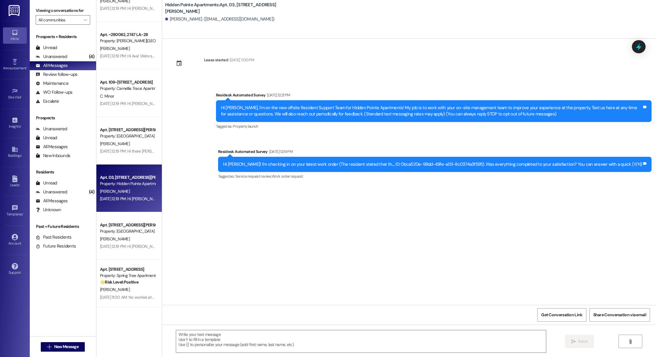
scroll to position [1946, 0]
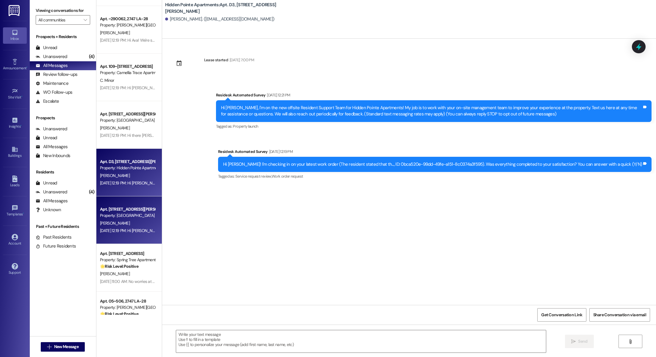
click at [132, 206] on div "Apt. [STREET_ADDRESS][PERSON_NAME] Property: [GEOGRAPHIC_DATA]" at bounding box center [127, 213] width 56 height 14
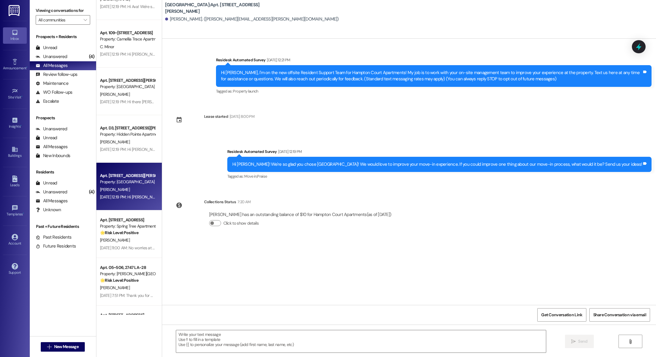
scroll to position [2044, 0]
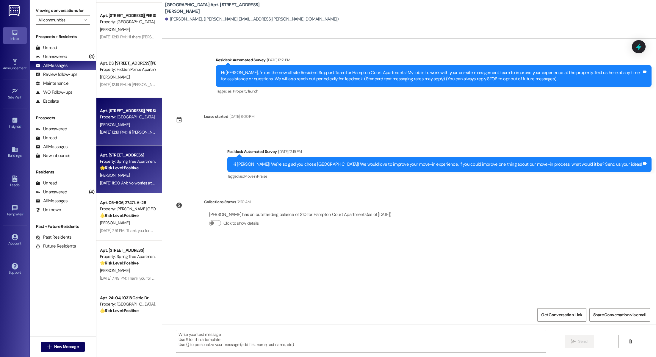
click at [126, 163] on div "Property: Spring Tree Apartments" at bounding box center [127, 161] width 55 height 6
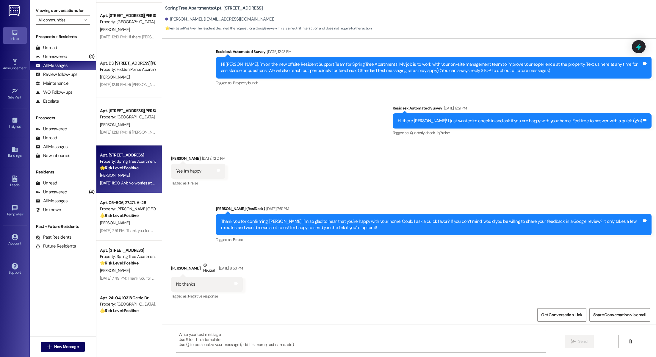
scroll to position [144, 0]
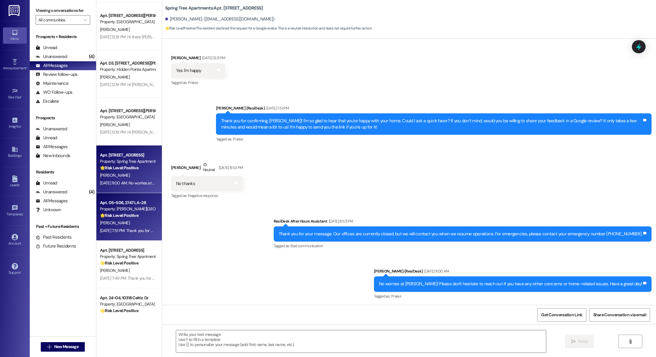
click at [121, 215] on strong "🌟 Risk Level: Positive" at bounding box center [119, 215] width 38 height 5
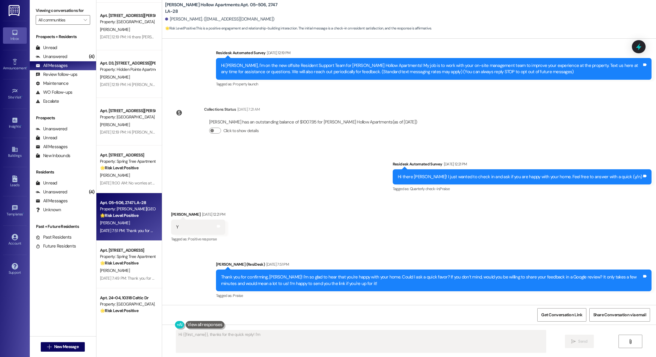
scroll to position [42, 0]
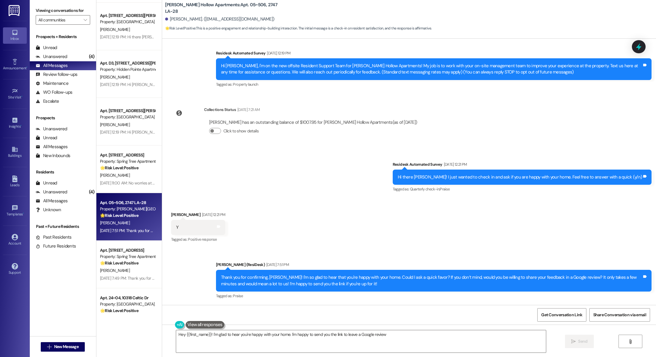
type textarea "Hey {{first_name}}! I'm glad to hear you're happy with your home. I'm happy to …"
